Goal: Transaction & Acquisition: Purchase product/service

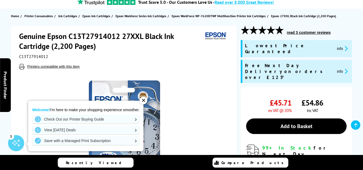
scroll to position [54, 0]
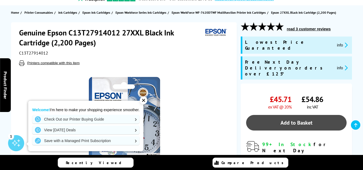
click at [290, 115] on link "Add to Basket" at bounding box center [296, 123] width 100 height 16
click at [288, 115] on link "Add to Basket" at bounding box center [296, 123] width 100 height 16
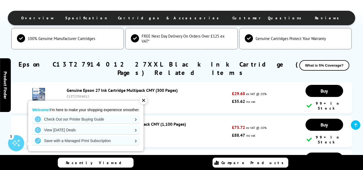
scroll to position [672, 0]
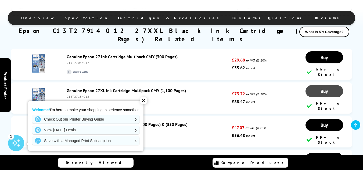
click at [318, 63] on link "Buy" at bounding box center [324, 57] width 38 height 12
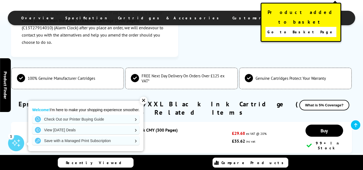
scroll to position [564, 0]
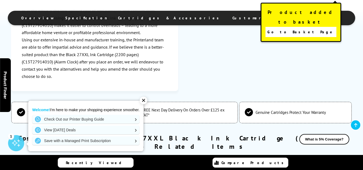
click at [301, 28] on span "Go to Basket Page" at bounding box center [300, 32] width 67 height 8
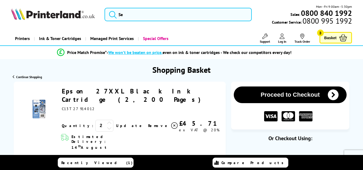
click at [326, 40] on span "Basket" at bounding box center [330, 37] width 12 height 7
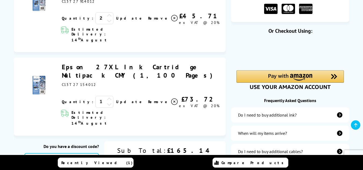
scroll to position [134, 0]
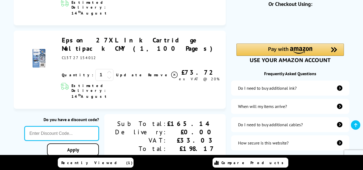
click at [99, 126] on input "text" at bounding box center [61, 133] width 74 height 15
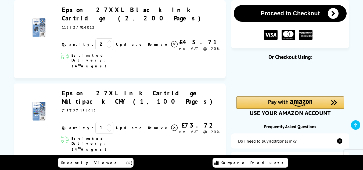
scroll to position [161, 0]
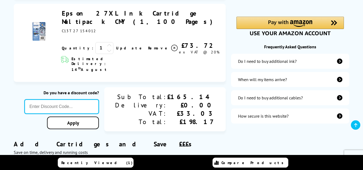
click at [93, 99] on input "text" at bounding box center [61, 106] width 74 height 15
type input "LOYALTY 2025"
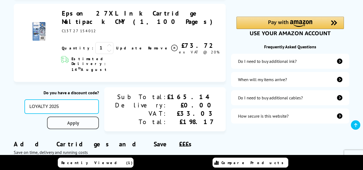
click at [99, 117] on link "Apply" at bounding box center [73, 123] width 52 height 13
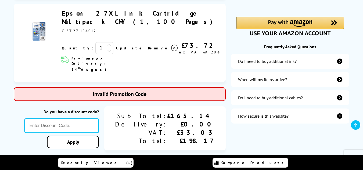
click at [99, 118] on input "text" at bounding box center [61, 125] width 74 height 15
type input "LOYALTY2025"
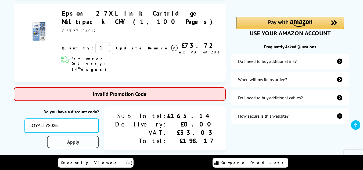
click at [99, 136] on link "Apply" at bounding box center [73, 142] width 52 height 13
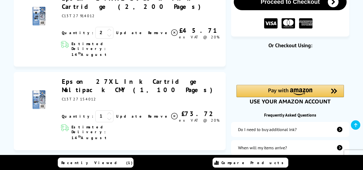
scroll to position [81, 0]
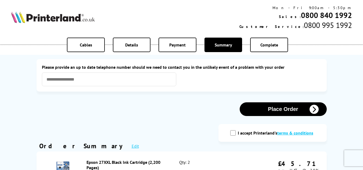
click at [233, 133] on input "I accept Printerland's terms & conditions" at bounding box center [232, 132] width 5 height 5
checkbox input "true"
click at [281, 109] on button "Place Order" at bounding box center [283, 109] width 87 height 14
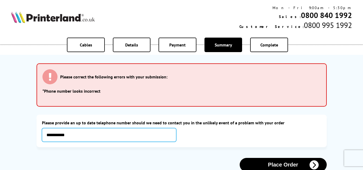
scroll to position [27, 0]
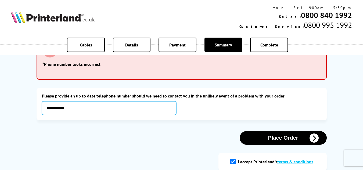
type input "**********"
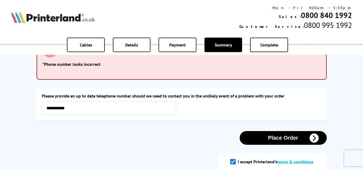
click at [262, 140] on button "Place Order" at bounding box center [283, 138] width 87 height 14
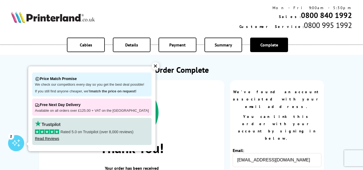
click at [234, 15] on div "Mon - Fri 9:00am - 5:30pm Sales: 0800 840 1992 Customer Service: 0800 995 1992" at bounding box center [181, 18] width 363 height 30
